Goal: Task Accomplishment & Management: Manage account settings

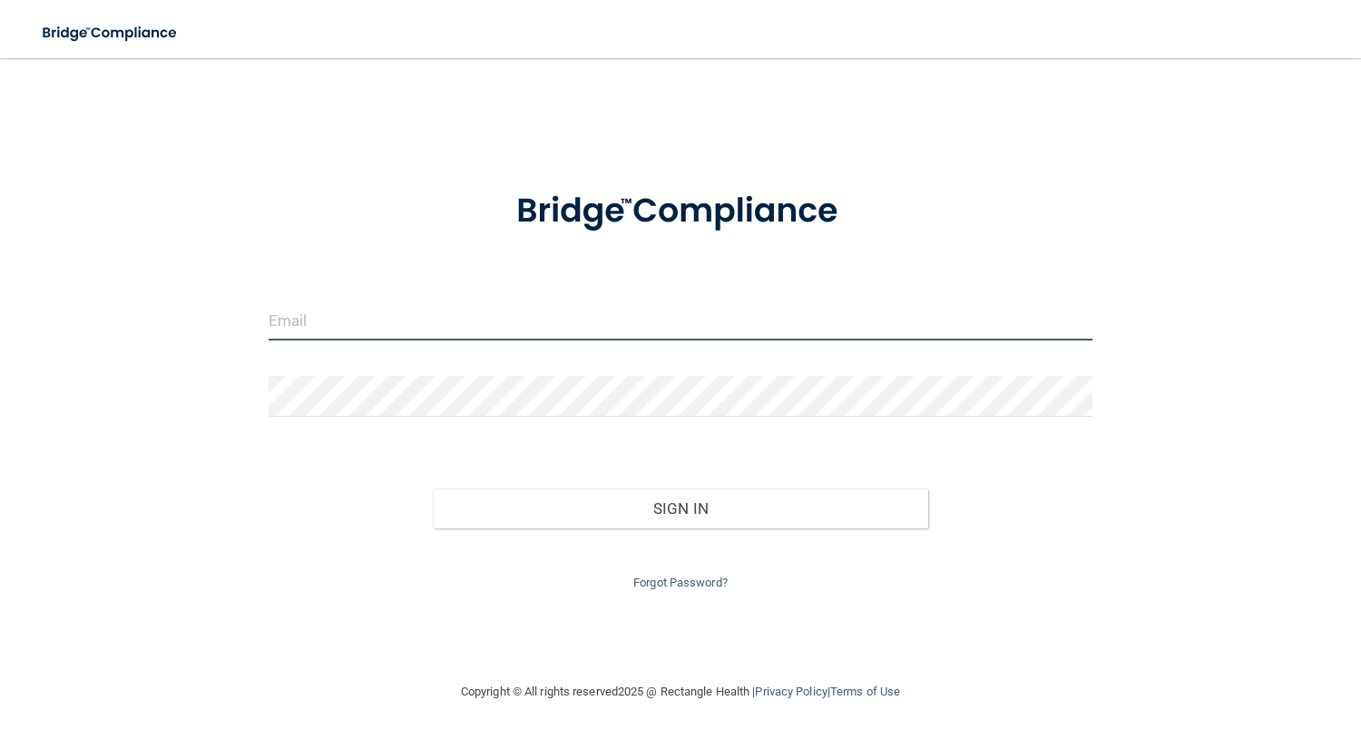
click at [368, 314] on input "email" at bounding box center [681, 319] width 825 height 41
type input "[EMAIL_ADDRESS][DOMAIN_NAME]"
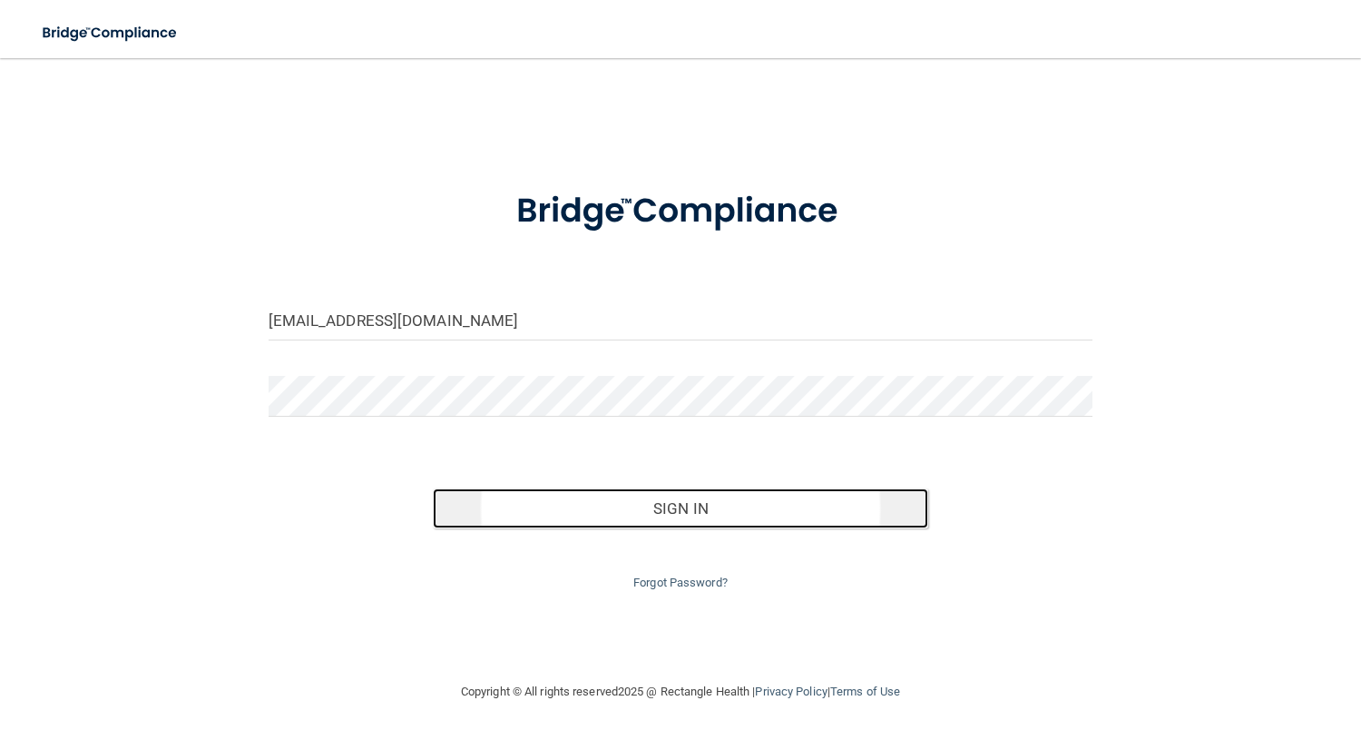
click at [567, 515] on button "Sign In" at bounding box center [680, 508] width 495 height 40
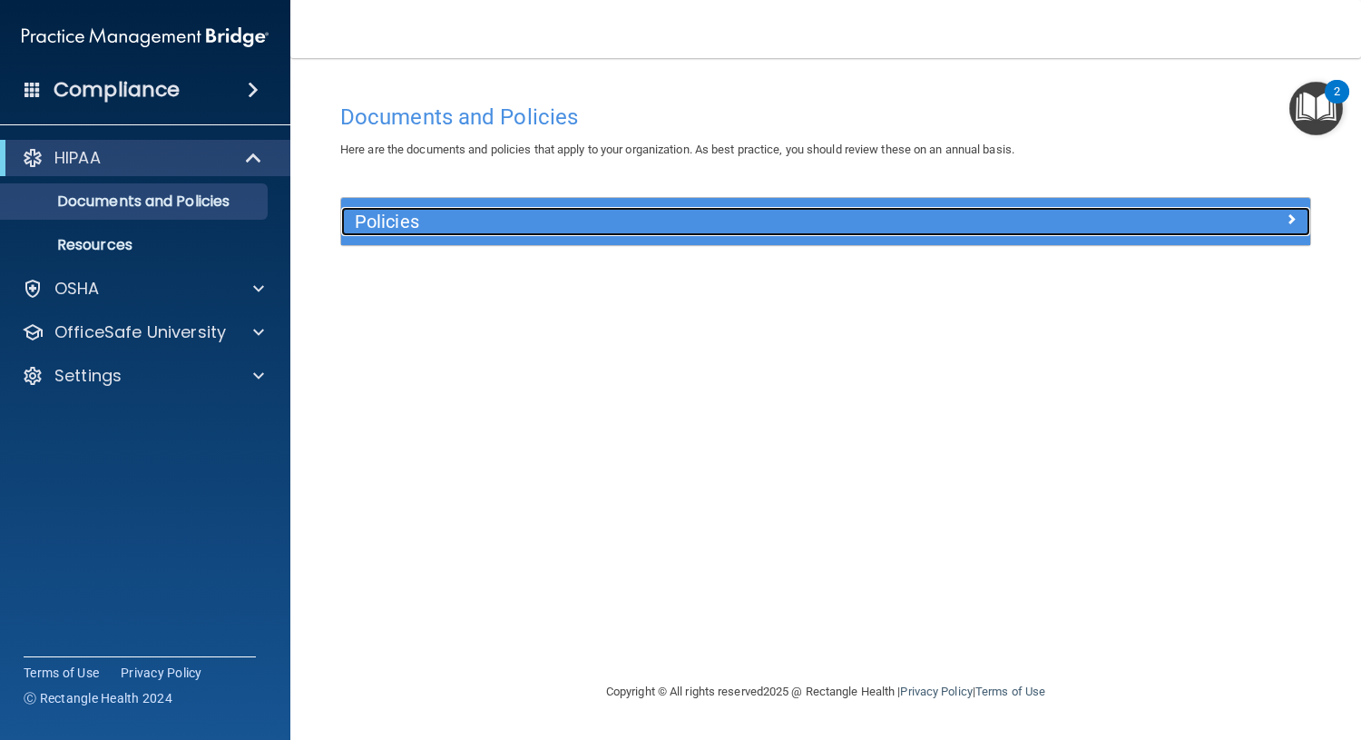
click at [381, 226] on h5 "Policies" at bounding box center [705, 221] width 700 height 20
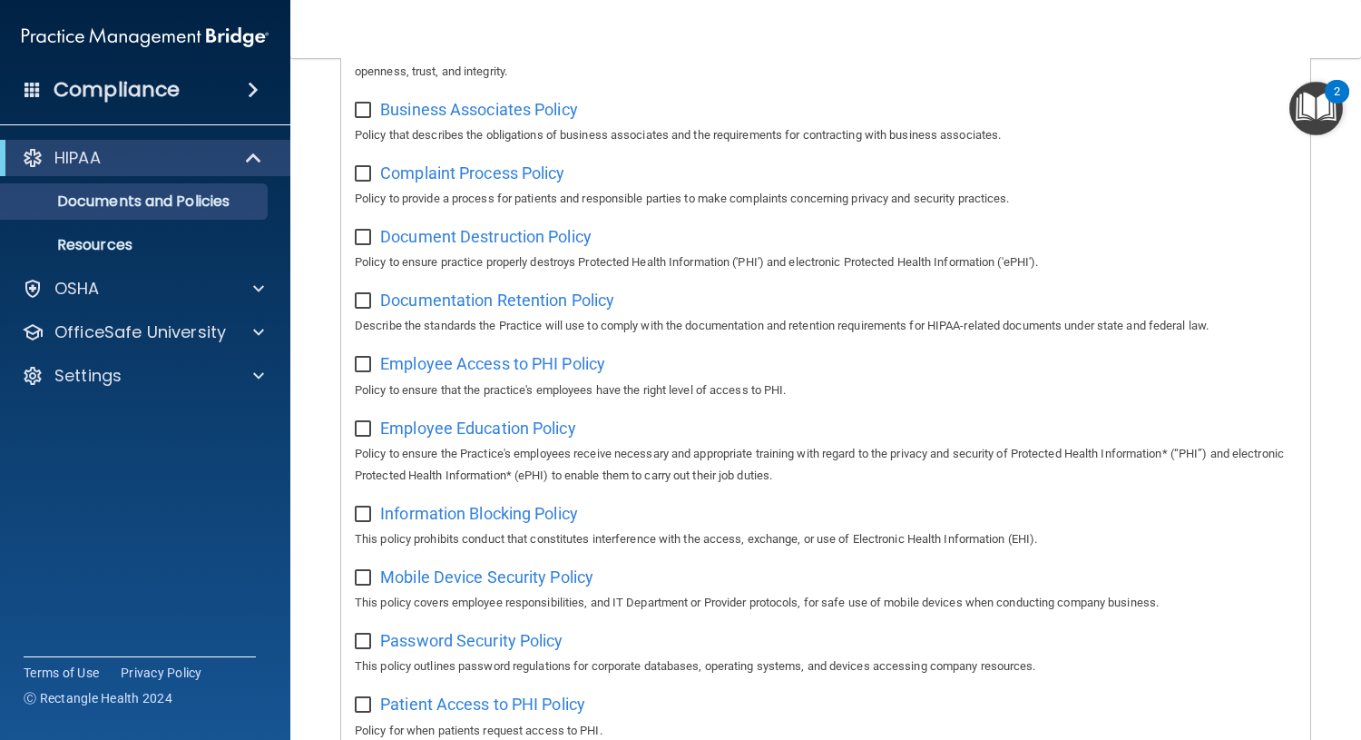
scroll to position [454, 0]
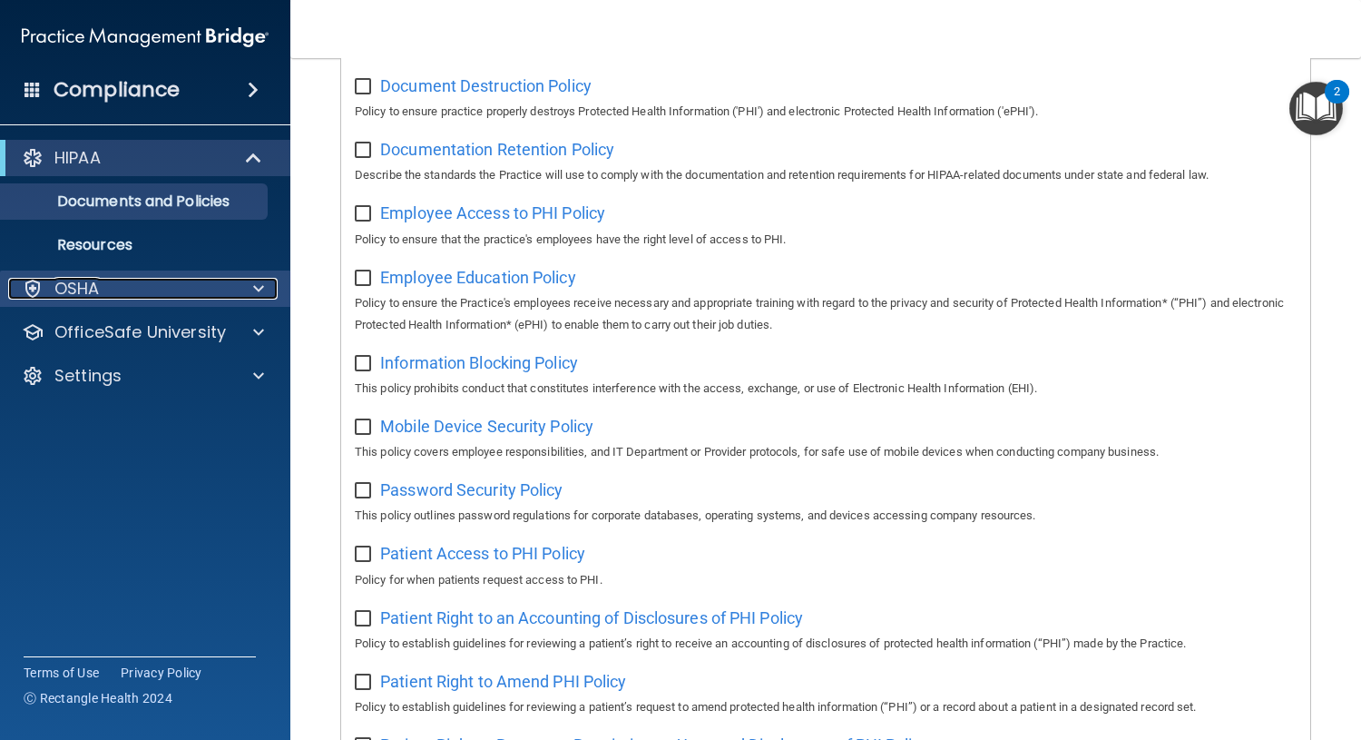
click at [233, 284] on div at bounding box center [255, 289] width 45 height 22
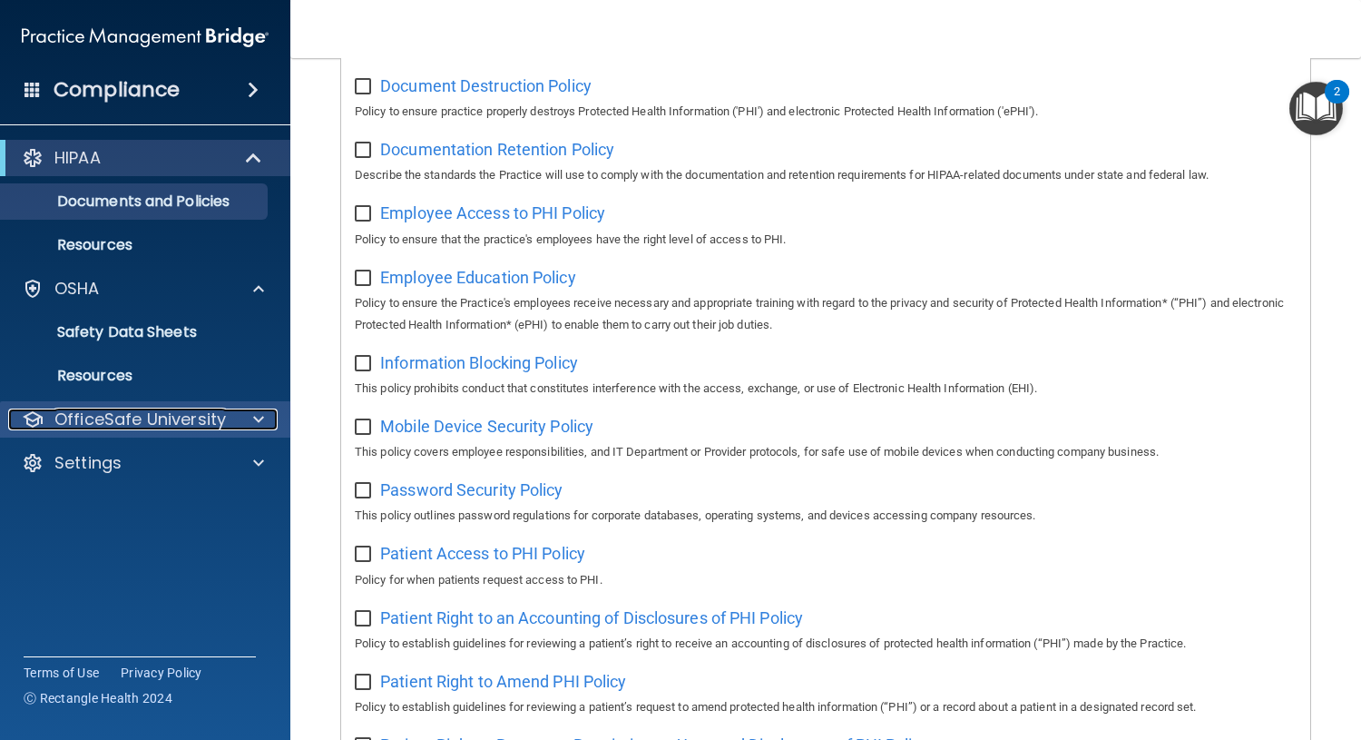
click at [255, 413] on span at bounding box center [258, 419] width 11 height 22
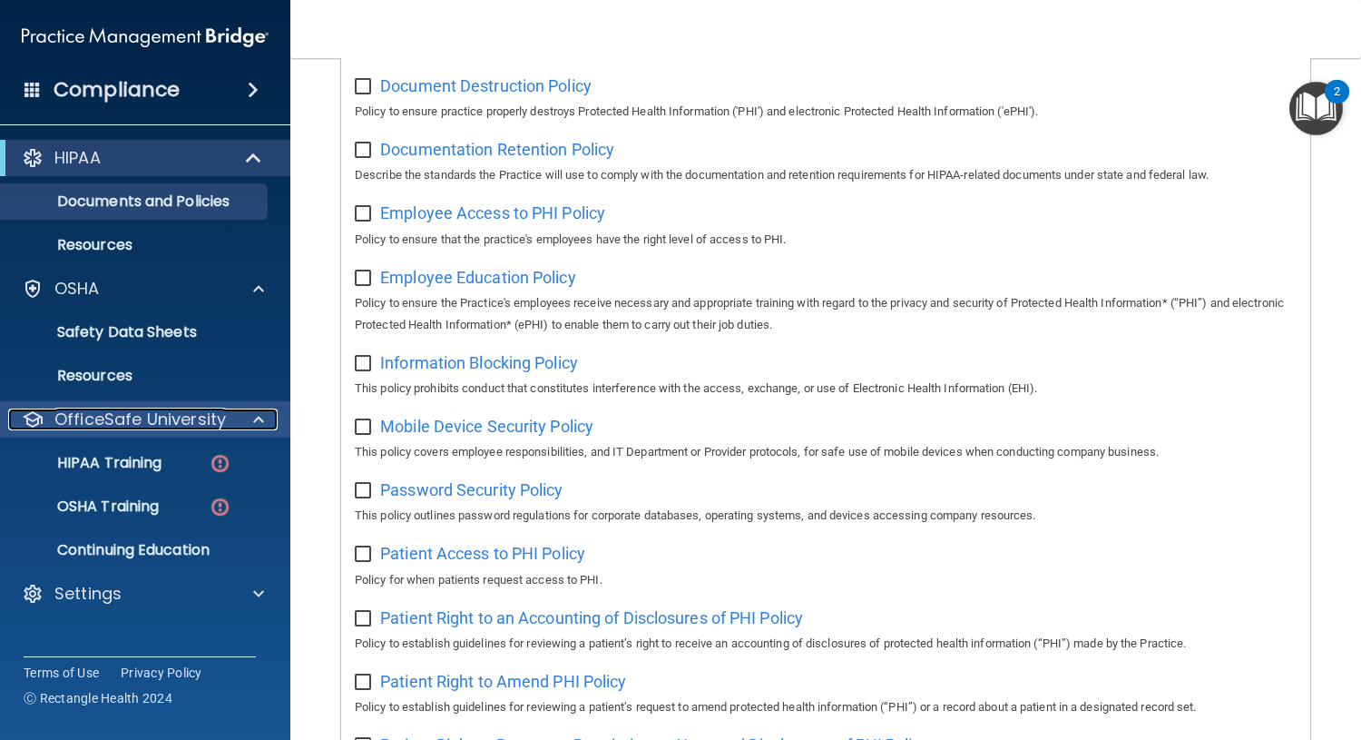
click at [257, 419] on span at bounding box center [258, 419] width 11 height 22
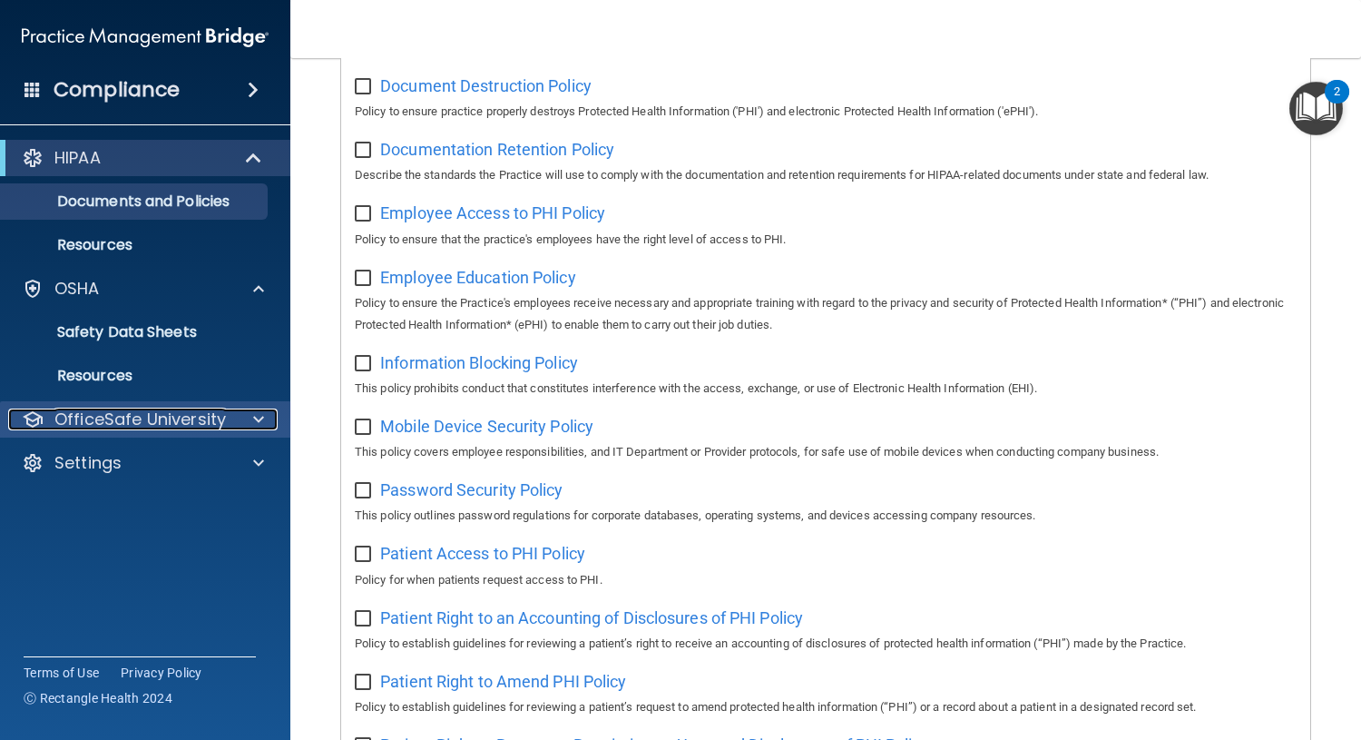
click at [250, 420] on div at bounding box center [255, 419] width 45 height 22
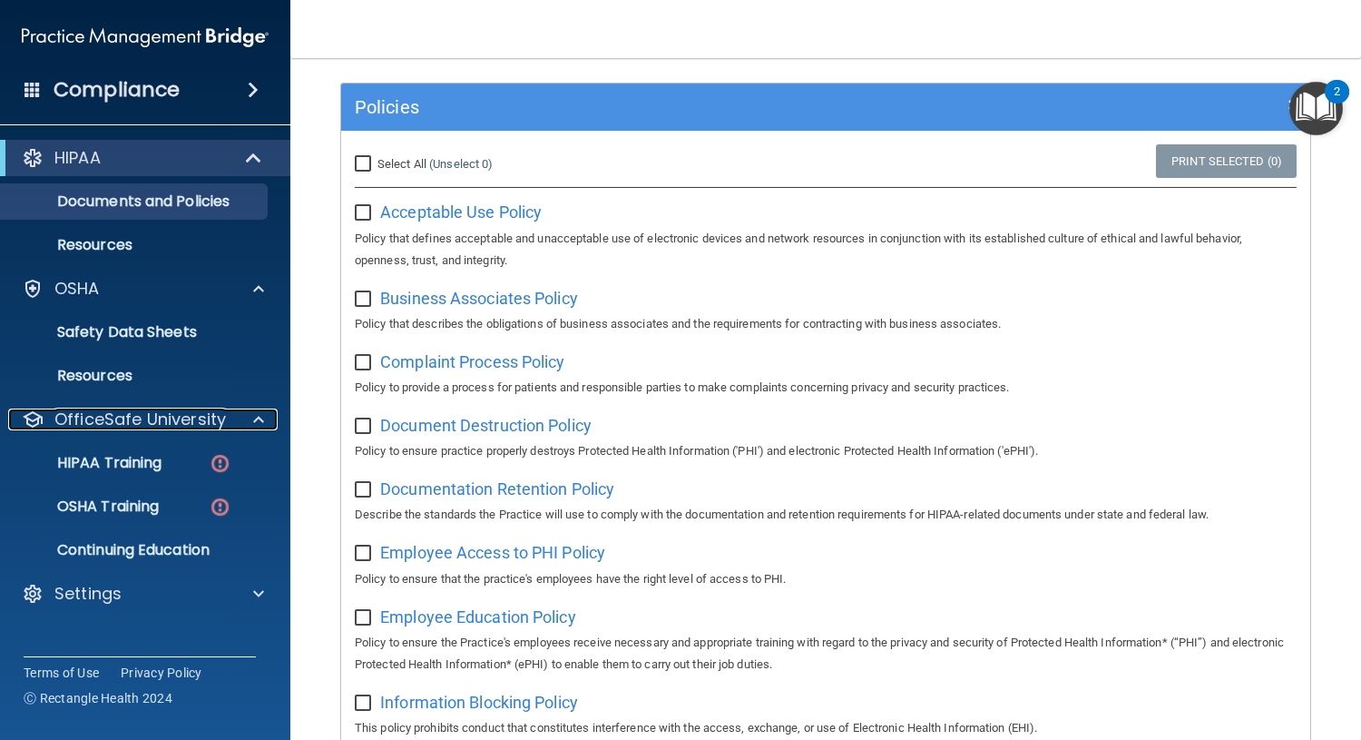
scroll to position [0, 0]
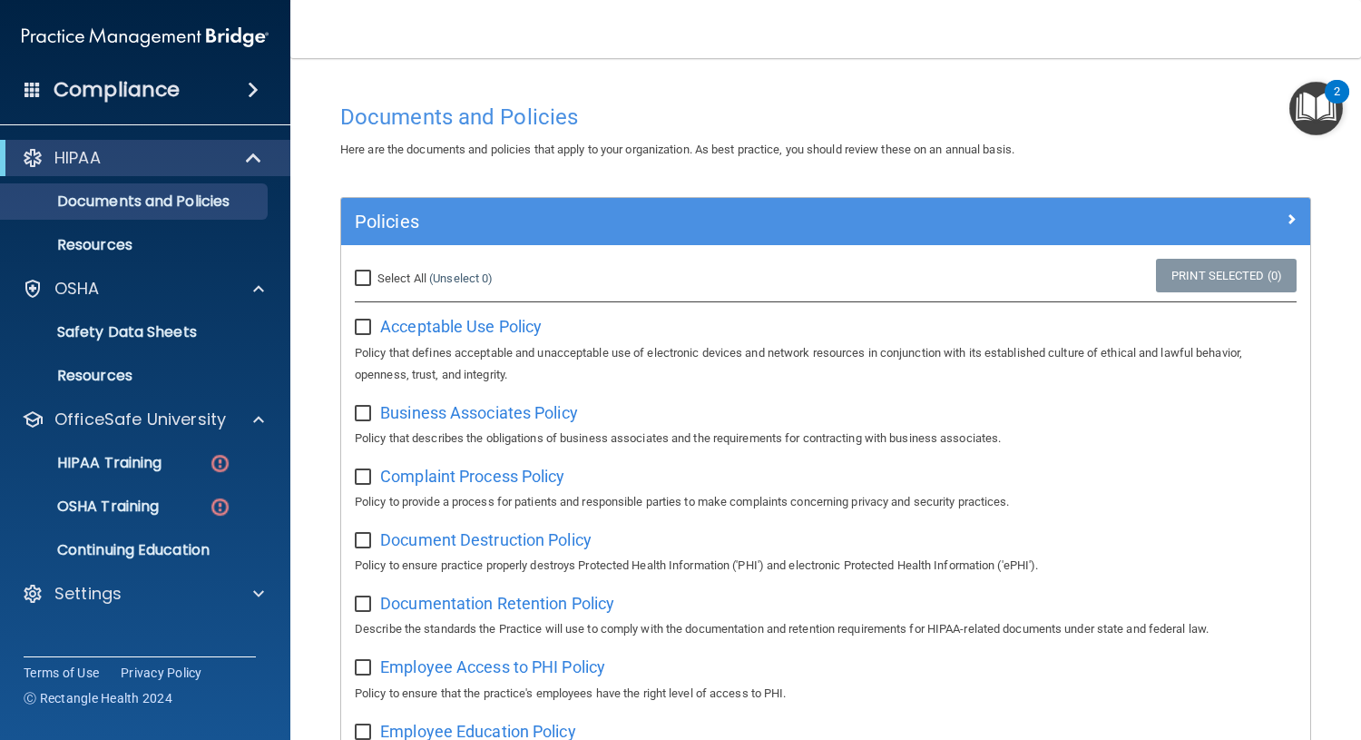
click at [1324, 103] on img "Open Resource Center, 2 new notifications" at bounding box center [1317, 109] width 54 height 54
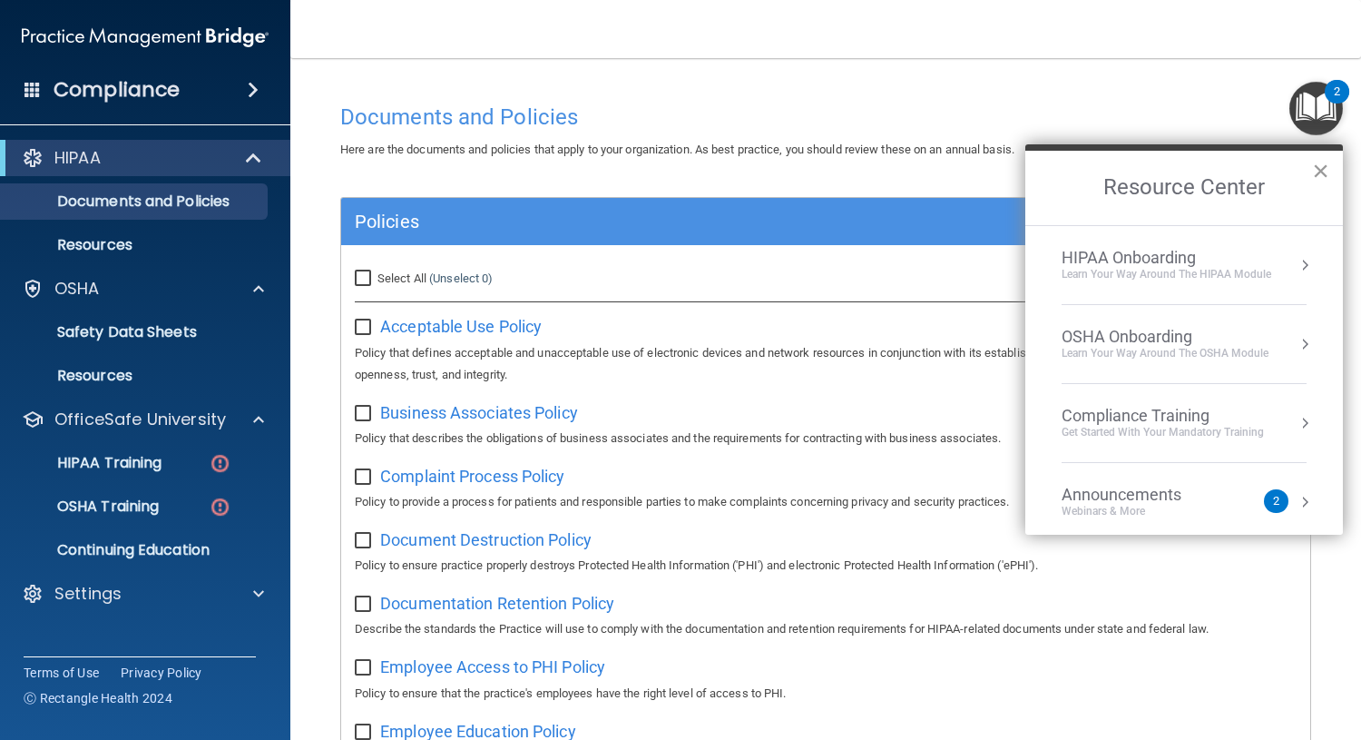
click at [1319, 163] on button "×" at bounding box center [1320, 170] width 17 height 29
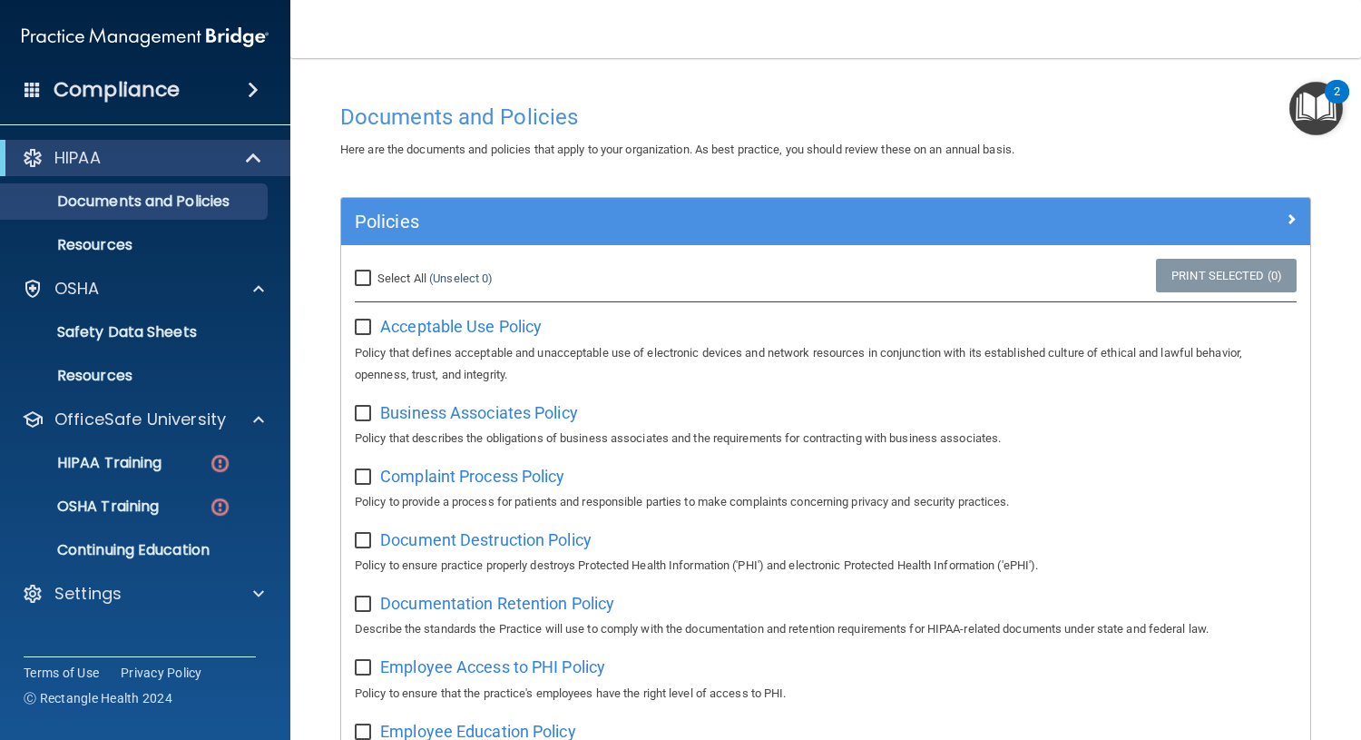
click at [250, 87] on span at bounding box center [253, 90] width 11 height 22
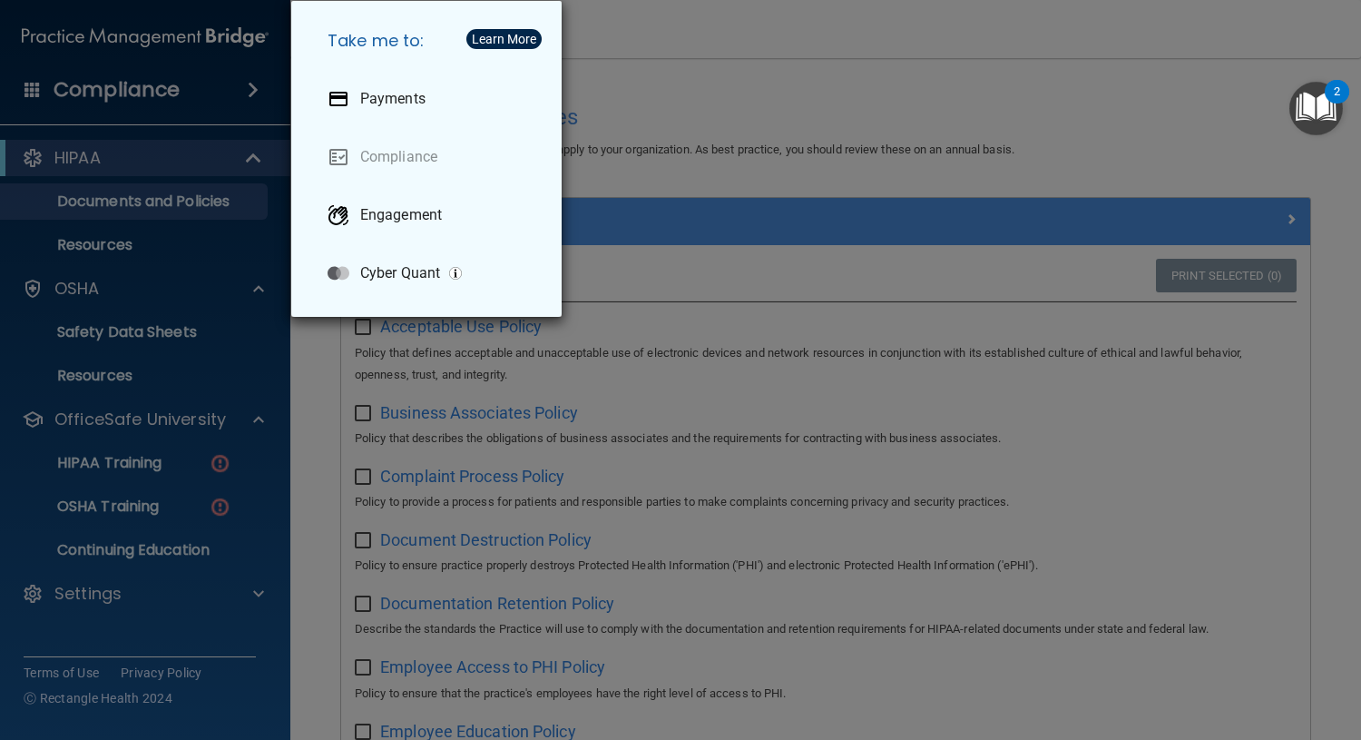
click at [250, 87] on div "Take me to: Payments Compliance Engagement Cyber Quant" at bounding box center [680, 370] width 1361 height 740
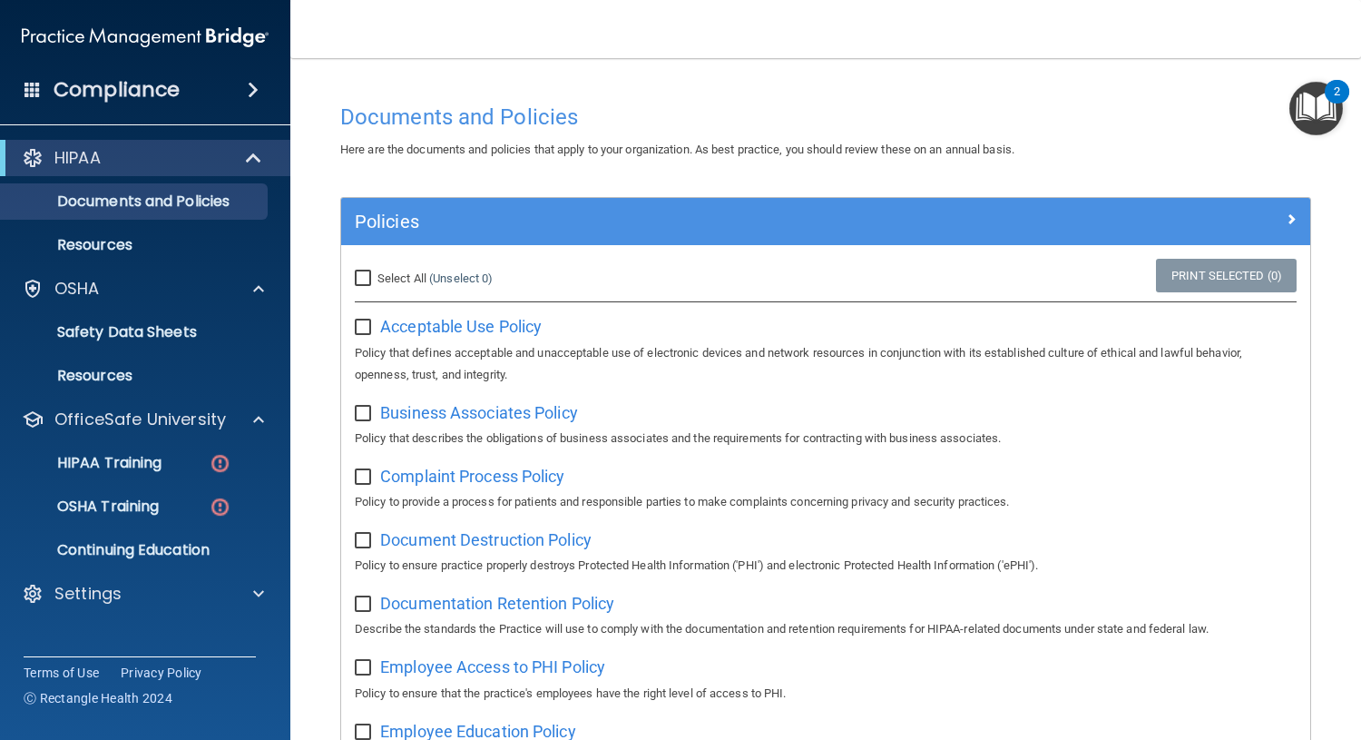
click at [959, 15] on nav "Toggle navigation [PERSON_NAME] [EMAIL_ADDRESS][DOMAIN_NAME] Manage My Enterpri…" at bounding box center [825, 29] width 1071 height 58
click at [256, 585] on span at bounding box center [258, 594] width 11 height 22
click at [196, 628] on p "My Account" at bounding box center [136, 637] width 248 height 18
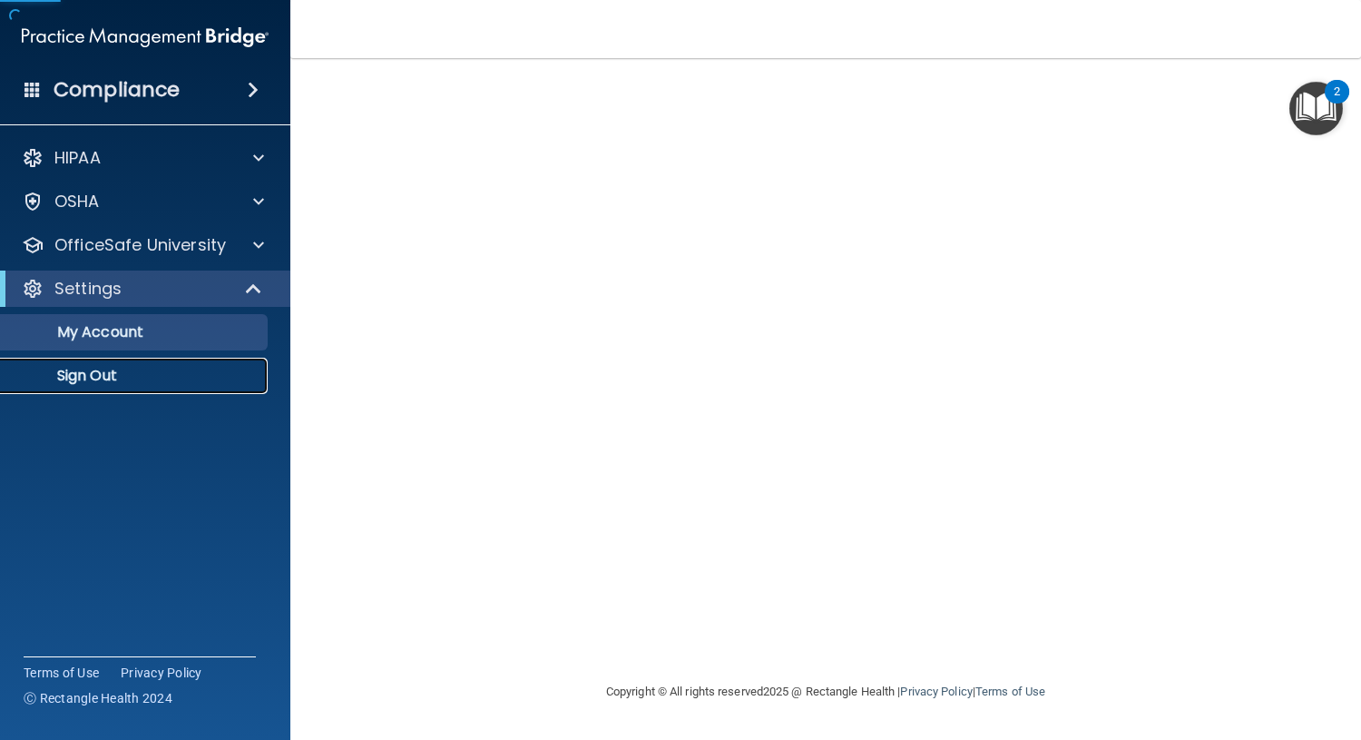
click at [114, 368] on p "Sign Out" at bounding box center [136, 376] width 248 height 18
